Goal: Book appointment/travel/reservation

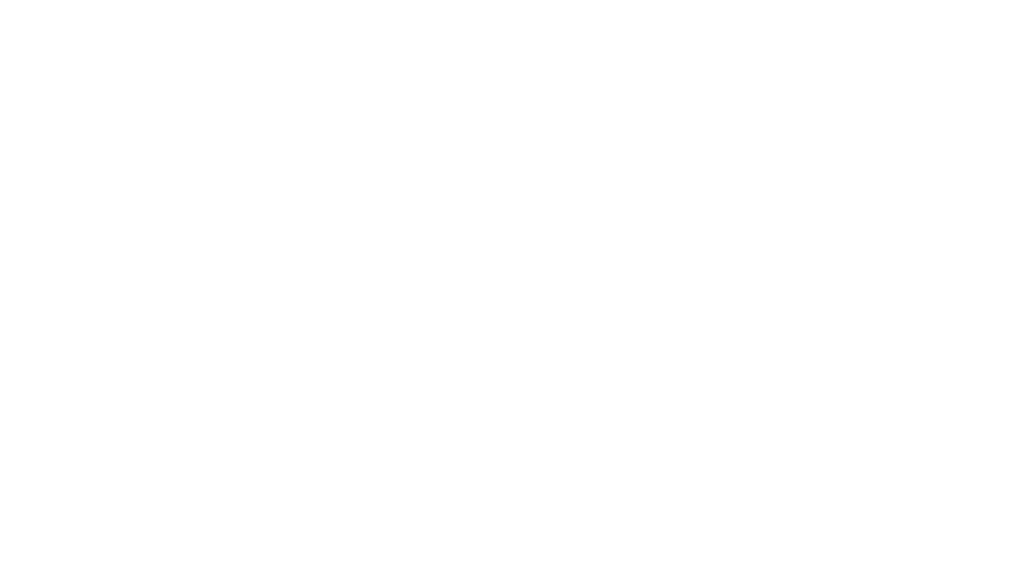
select select "**"
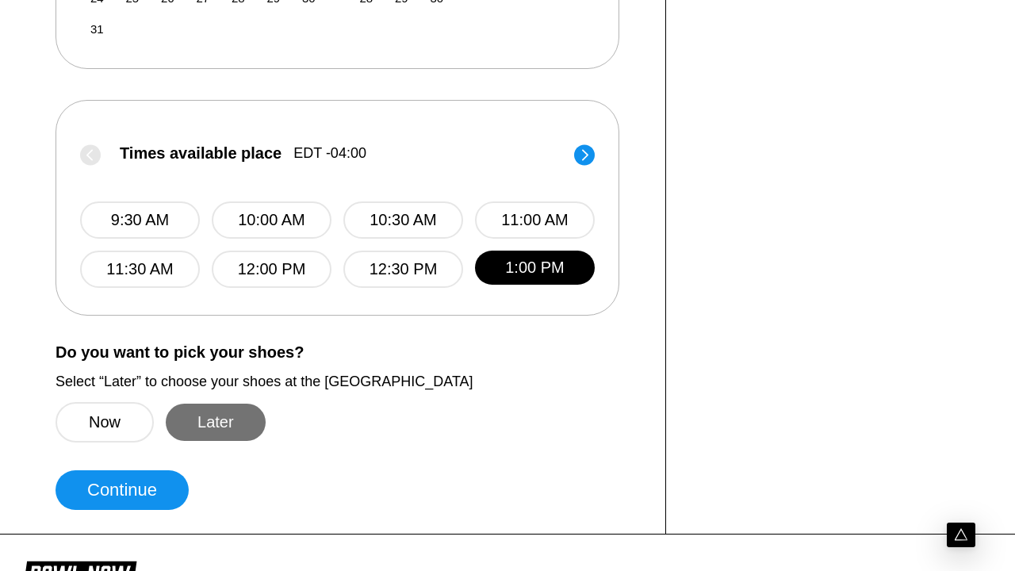
click at [215, 439] on button "Later" at bounding box center [216, 422] width 100 height 37
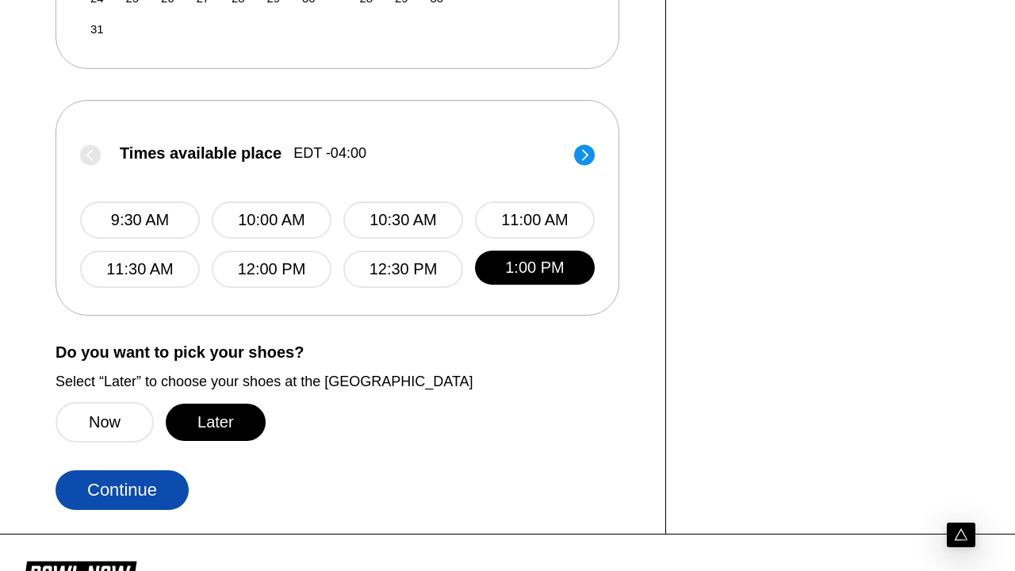
click at [122, 506] on button "Continue" at bounding box center [122, 490] width 133 height 40
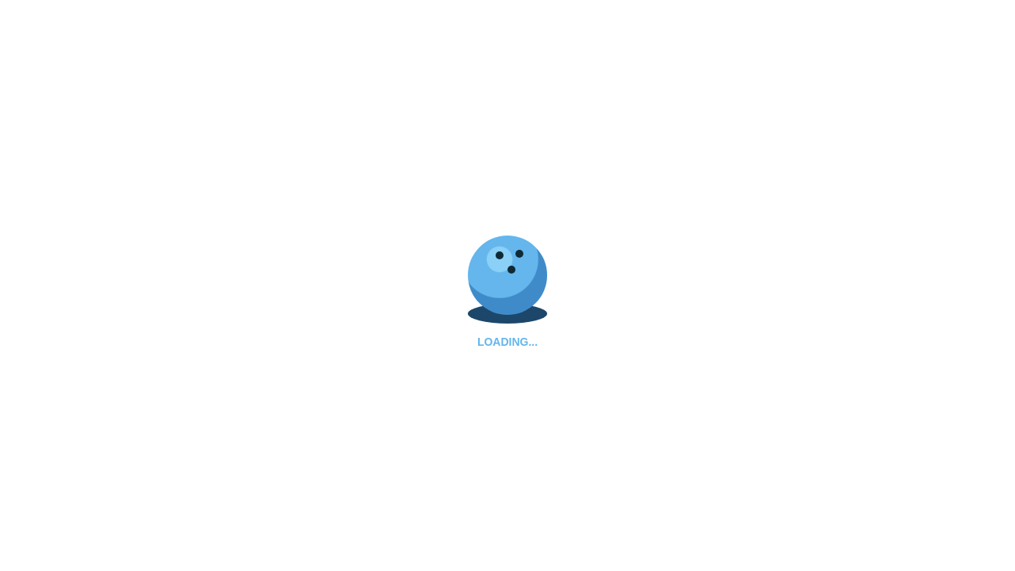
click at [82, 556] on div "LOADING..." at bounding box center [507, 285] width 1015 height 571
